Goal: Transaction & Acquisition: Purchase product/service

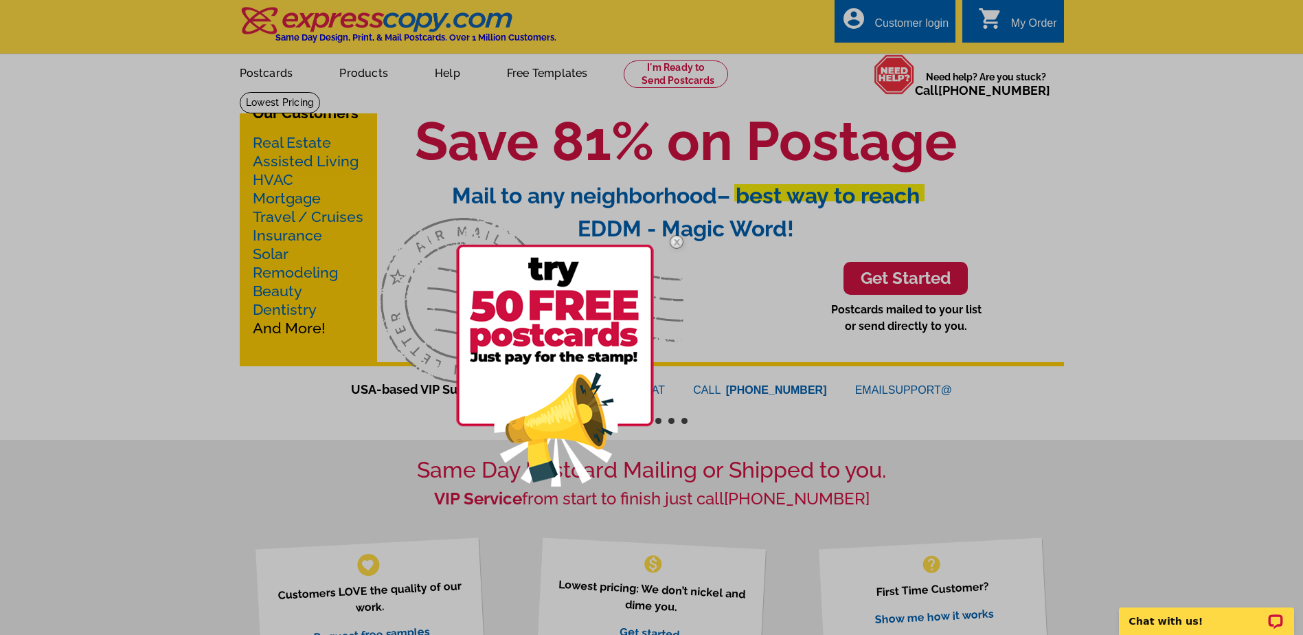
click at [681, 239] on img at bounding box center [677, 242] width 40 height 40
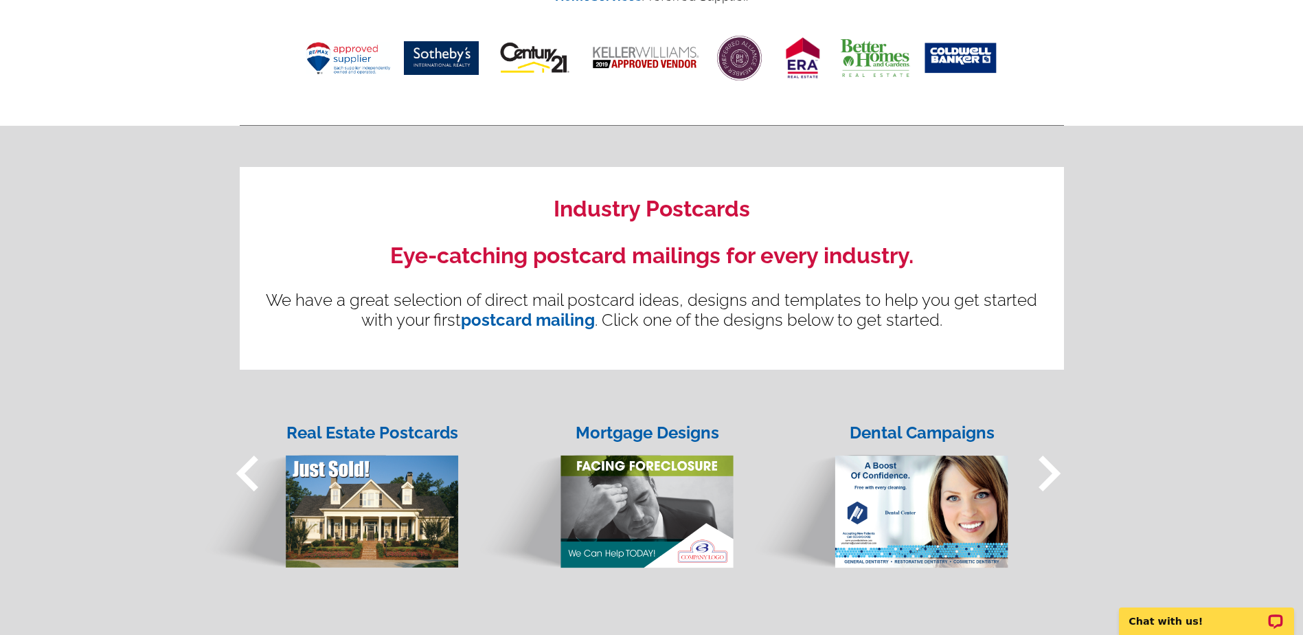
scroll to position [824, 0]
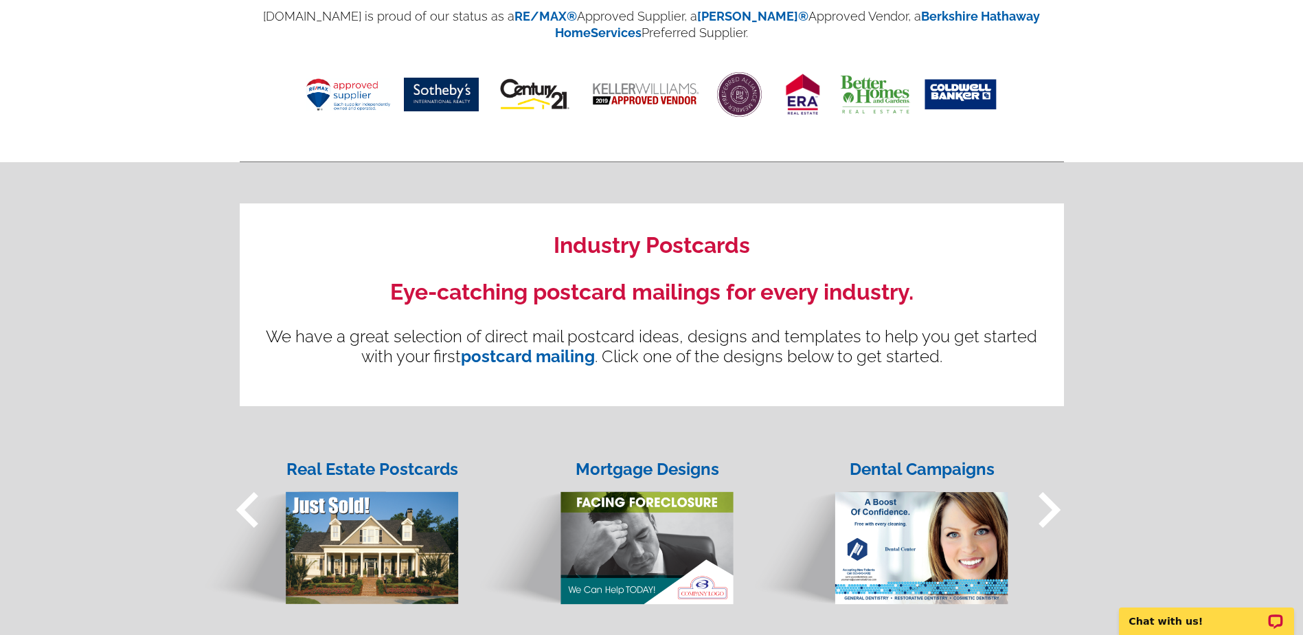
click at [653, 468] on div "Mortgage Designs" at bounding box center [647, 469] width 175 height 25
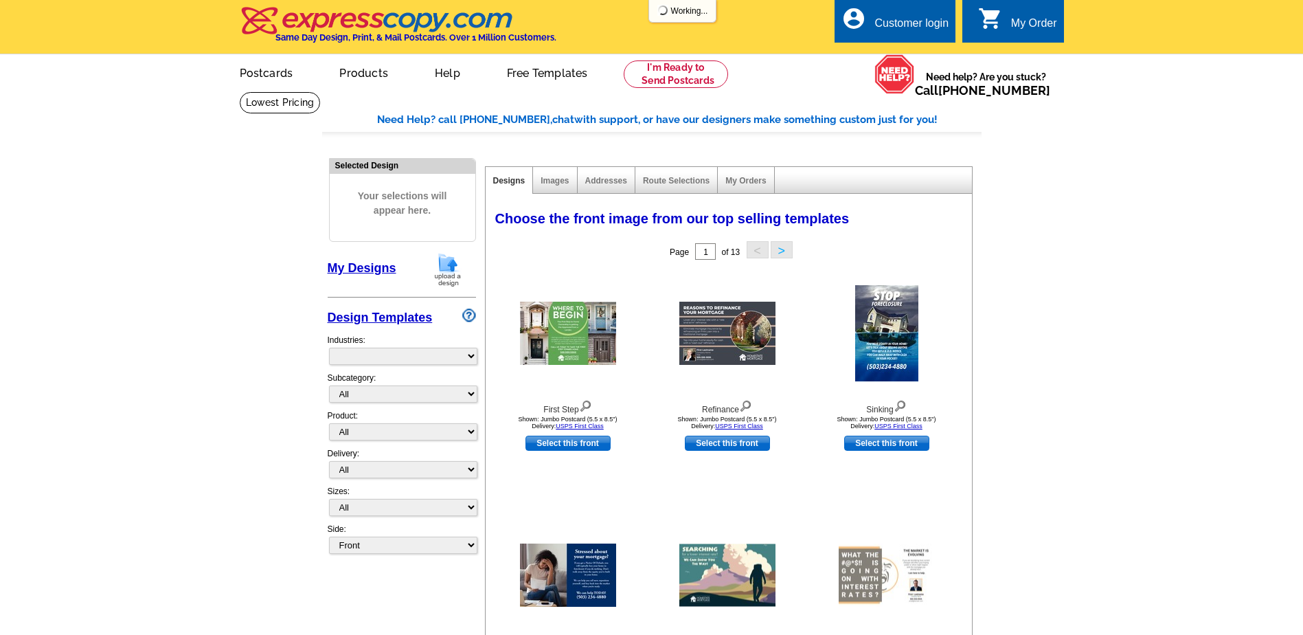
select select "774"
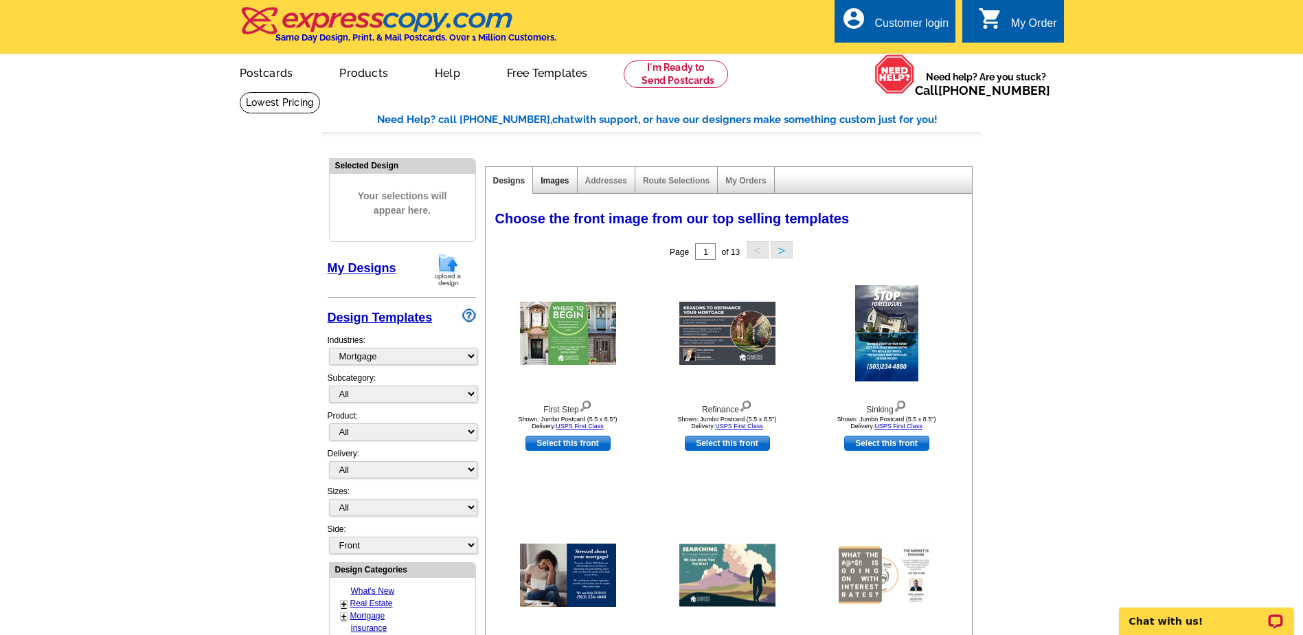
click at [563, 179] on link "Images" at bounding box center [554, 181] width 28 height 10
click at [789, 251] on button ">" at bounding box center [782, 249] width 22 height 17
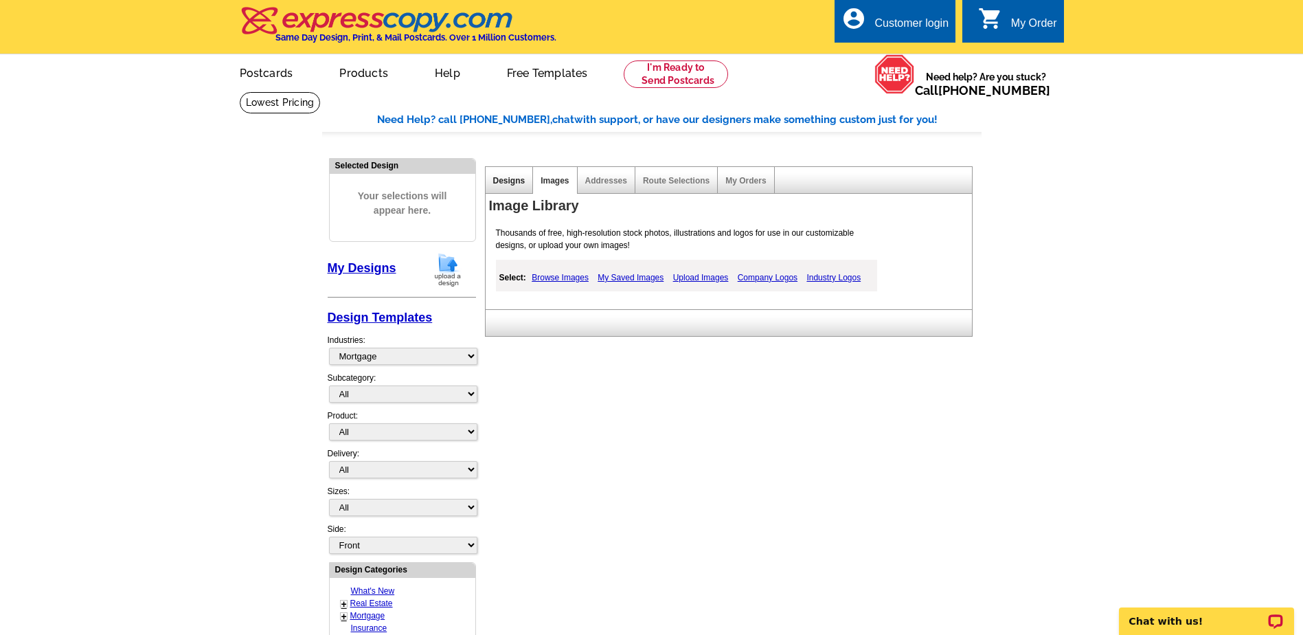
click at [523, 185] on link "Designs" at bounding box center [509, 181] width 32 height 10
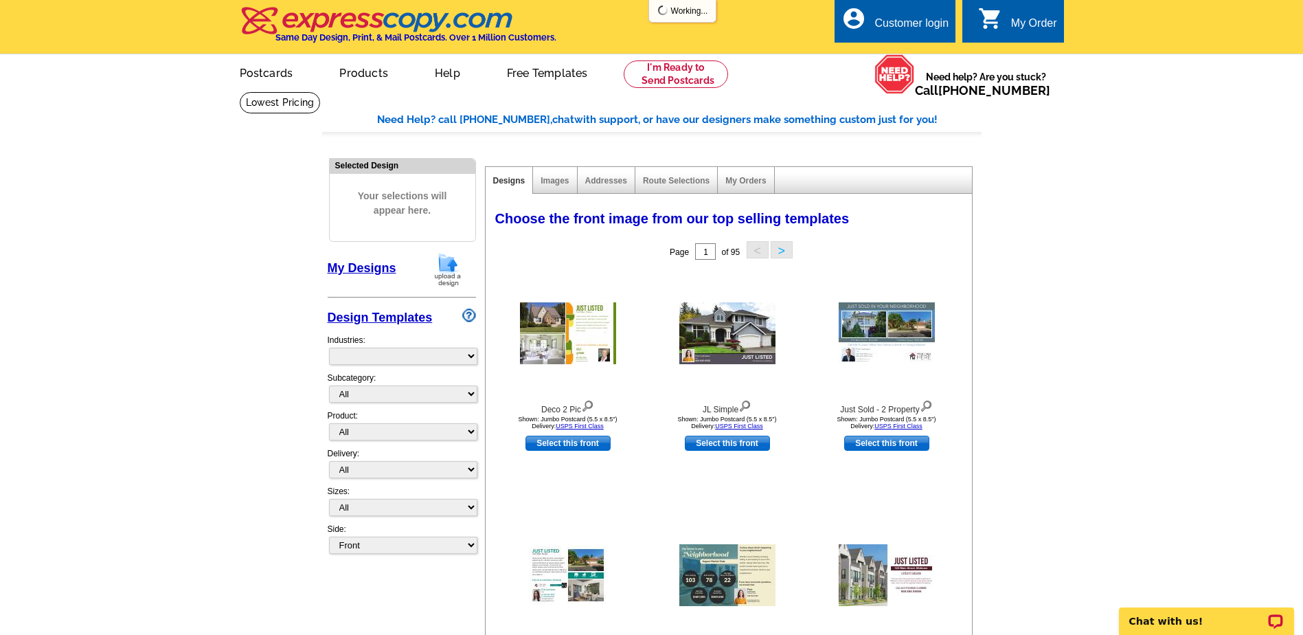
select select "785"
